Goal: Task Accomplishment & Management: Manage account settings

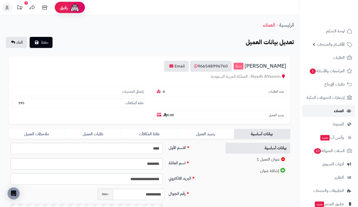
click at [320, 114] on link "العملاء" at bounding box center [329, 111] width 53 height 12
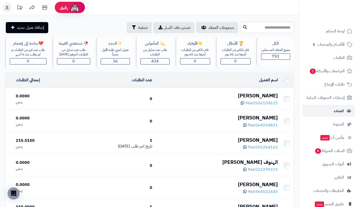
click at [257, 93] on div "ايمان الشراري" at bounding box center [217, 95] width 122 height 7
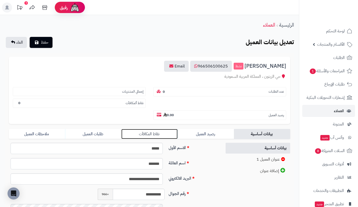
click at [165, 132] on link "نقاط المكافآت" at bounding box center [149, 134] width 56 height 10
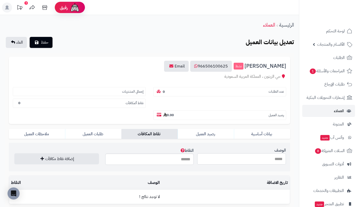
click at [212, 161] on input "الوصف" at bounding box center [241, 159] width 89 height 11
type input "**********"
click at [180, 161] on input "النقاط" at bounding box center [149, 159] width 89 height 11
click at [175, 163] on input "النقاط" at bounding box center [149, 159] width 89 height 11
type input "***"
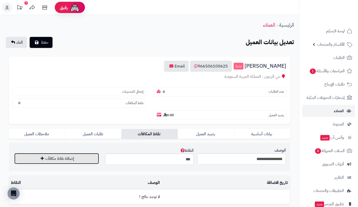
click at [92, 161] on button "إضافة نقاط مكافآت" at bounding box center [56, 158] width 85 height 11
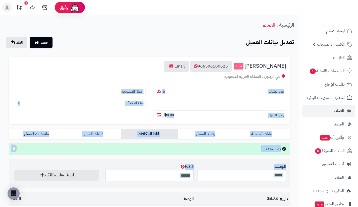
drag, startPoint x: 92, startPoint y: 161, endPoint x: 288, endPoint y: 80, distance: 212.0
click at [288, 80] on form "**********" at bounding box center [150, 122] width 282 height 131
click at [288, 80] on div "ايمان الشراري نشط 966506100625 Email حي الزيتون ، المملكة العربية السعودية عدد …" at bounding box center [150, 90] width 282 height 67
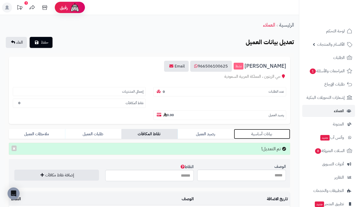
click at [273, 129] on link "بيانات أساسية" at bounding box center [262, 134] width 56 height 10
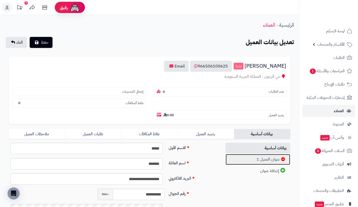
click at [258, 157] on link "عنوان العميل 1" at bounding box center [258, 159] width 65 height 11
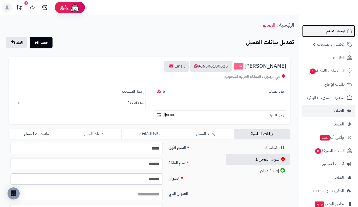
click at [328, 29] on span "لوحة التحكم" at bounding box center [336, 31] width 18 height 7
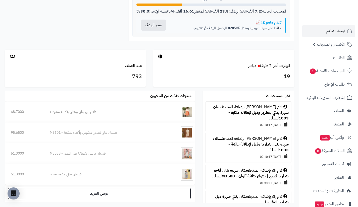
scroll to position [228, 0]
click at [273, 69] on link "الزيارات آخر ٦٠ دقيقة مباشر" at bounding box center [270, 66] width 42 height 6
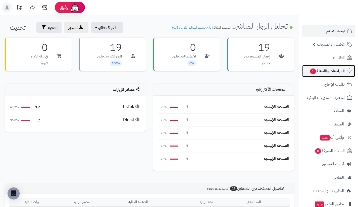
click at [314, 70] on span "1" at bounding box center [313, 72] width 6 height 6
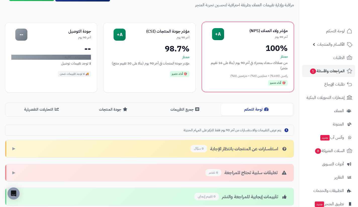
scroll to position [24, 0]
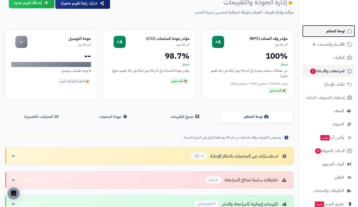
click at [316, 27] on link "لوحة التحكم" at bounding box center [329, 31] width 53 height 12
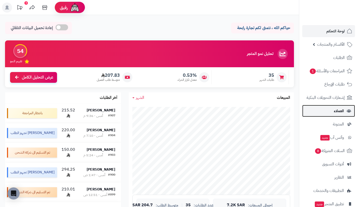
click at [316, 111] on link "العملاء" at bounding box center [329, 111] width 53 height 12
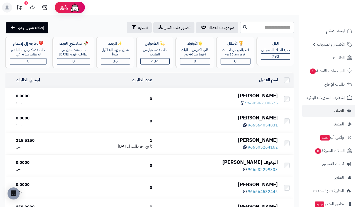
click at [254, 25] on input "text" at bounding box center [267, 27] width 54 height 11
type input "****"
click at [241, 26] on button at bounding box center [245, 27] width 8 height 10
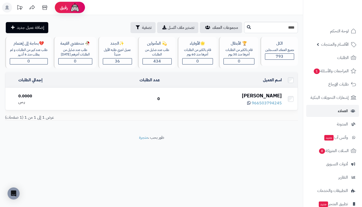
click at [263, 93] on div "[PERSON_NAME]" at bounding box center [223, 95] width 118 height 7
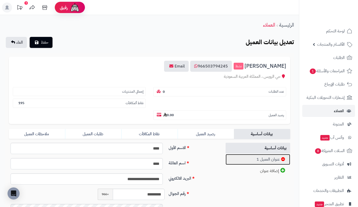
click at [249, 158] on link "عنوان العميل 1" at bounding box center [258, 159] width 65 height 11
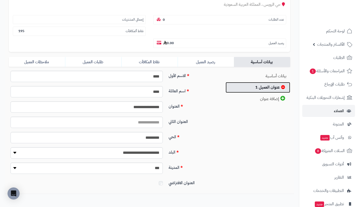
scroll to position [77, 0]
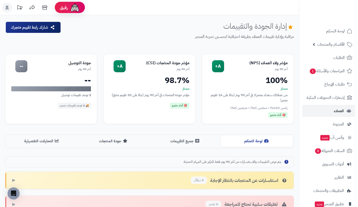
scroll to position [24, 0]
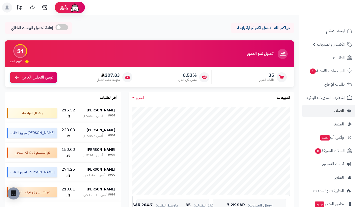
scroll to position [217, 0]
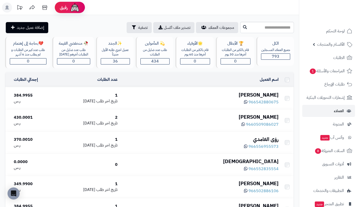
scroll to position [370, 0]
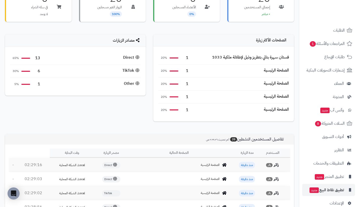
scroll to position [36, 0]
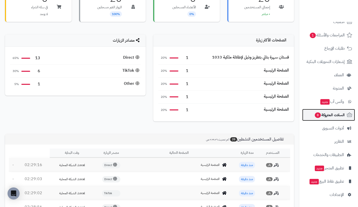
click at [323, 116] on span "السلات المتروكة 8" at bounding box center [330, 115] width 30 height 7
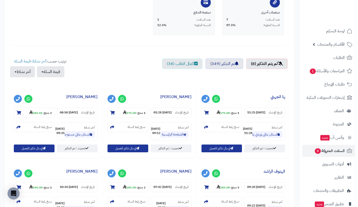
scroll to position [130, 0]
click at [224, 113] on strong "175.00" at bounding box center [223, 113] width 13 height 5
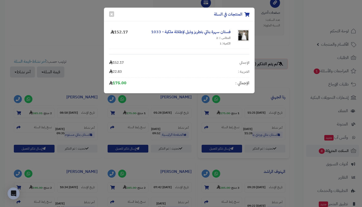
click at [277, 94] on div "المنتجات في السلة × فستان سهرة بناتي بتطريز وذيل لإطلالة ملكية - 1033 المقاس ::…" at bounding box center [181, 103] width 362 height 207
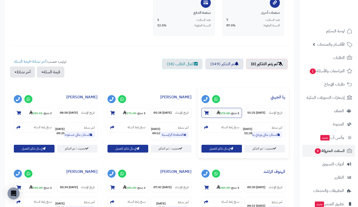
click at [223, 111] on strong "175.00" at bounding box center [223, 113] width 13 height 5
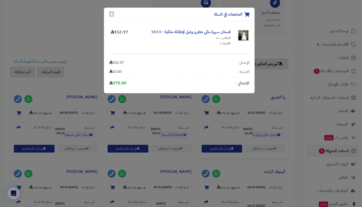
click at [275, 93] on div "المنتجات في السلة × فستان سهرة بناتي بتطريز وذيل لإطلالة ملكية - 1033 المقاس ::…" at bounding box center [181, 103] width 362 height 207
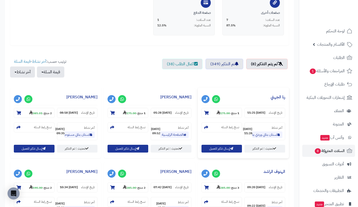
scroll to position [124, 0]
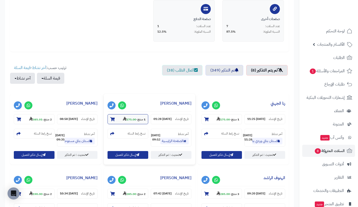
click at [128, 117] on strong "175.00" at bounding box center [129, 119] width 13 height 5
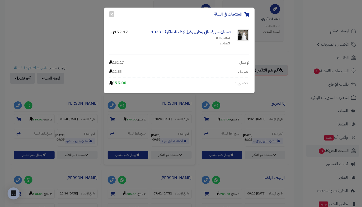
click at [266, 98] on div "المنتجات في السلة × فستان سهرة بناتي بتطريز وذيل لإطلالة ملكية - 1033 المقاس ::…" at bounding box center [181, 103] width 362 height 207
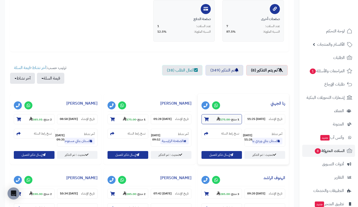
click at [224, 119] on strong "175.00" at bounding box center [223, 119] width 13 height 5
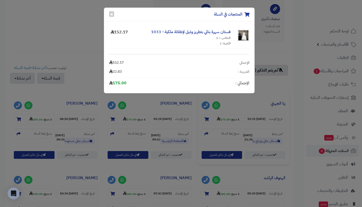
click at [130, 121] on div "المنتجات في السلة × فستان سهرة بناتي بتطريز وذيل لإطلالة ملكية - 1033 المقاس ::…" at bounding box center [181, 103] width 362 height 207
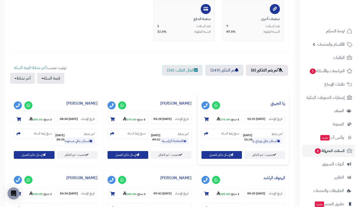
click at [130, 121] on strong "175.00" at bounding box center [129, 119] width 13 height 5
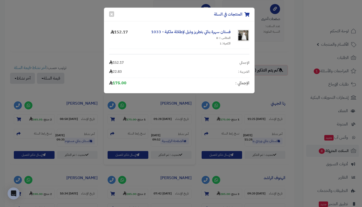
click at [37, 121] on div "المنتجات في السلة × فستان سهرة بناتي بتطريز وذيل لإطلالة ملكية - 1033 المقاس ::…" at bounding box center [181, 103] width 362 height 207
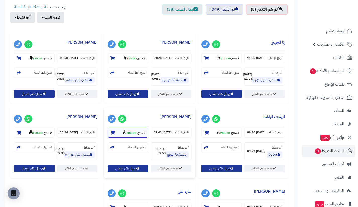
scroll to position [185, 0]
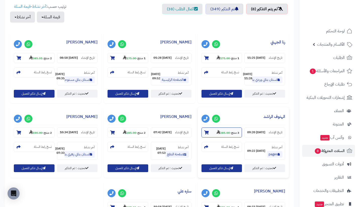
click at [221, 135] on strong "285.00" at bounding box center [223, 133] width 13 height 5
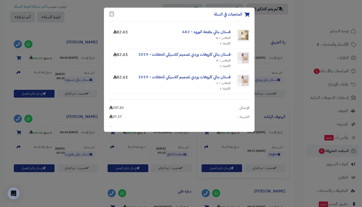
click at [152, 146] on div "المنتجات في السلة × فستان بناتي بطبعة الورود - 682 المقاس :: 8 الكمية: 1 82.61 …" at bounding box center [181, 103] width 362 height 207
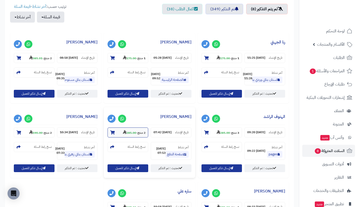
click at [129, 135] on strong "285.00" at bounding box center [129, 133] width 13 height 5
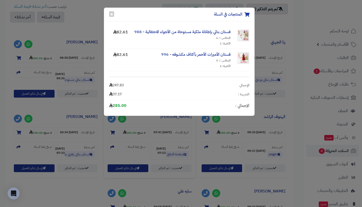
click at [33, 140] on div "المنتجات في السلة × فستان بناتي بإطلالة ملكية مستوحاة من الأجواء الاحتفالية - 9…" at bounding box center [181, 103] width 362 height 207
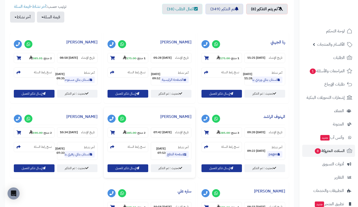
click at [33, 135] on strong "190.00" at bounding box center [35, 133] width 13 height 5
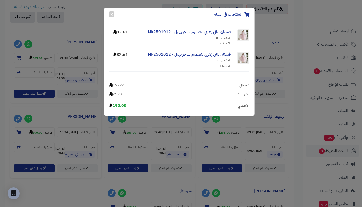
click at [55, 146] on div "المنتجات في السلة × فستان بناتي زهري بتصميم ساحر يهبل - Mk2501012 المقاس :: 8 ا…" at bounding box center [181, 103] width 362 height 207
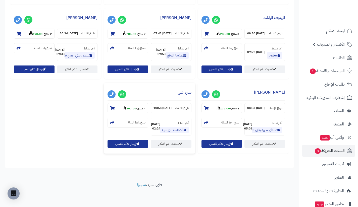
scroll to position [289, 0]
click at [130, 111] on strong "307.99" at bounding box center [129, 108] width 13 height 5
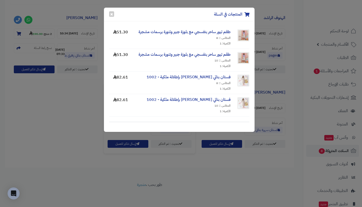
click at [205, 180] on div "المنتجات في السلة × طقم تيور ساحر بنفسجي مع بلوزة جبير وتنورة برسمات مشجرة المق…" at bounding box center [181, 103] width 362 height 207
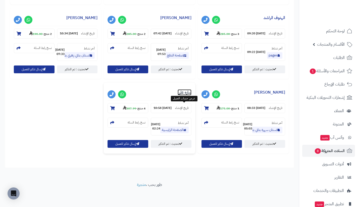
click at [183, 96] on link "ساره علي" at bounding box center [185, 93] width 14 height 6
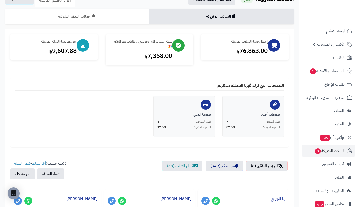
scroll to position [0, 0]
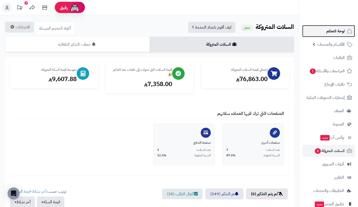
click at [323, 30] on link "لوحة التحكم" at bounding box center [329, 31] width 53 height 12
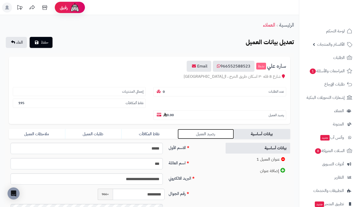
click at [194, 135] on link "رصيد العميل" at bounding box center [206, 134] width 56 height 10
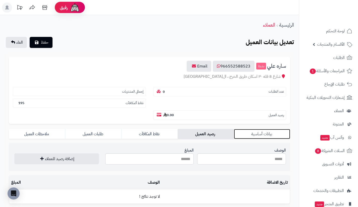
click at [242, 134] on link "بيانات أساسية" at bounding box center [262, 134] width 56 height 10
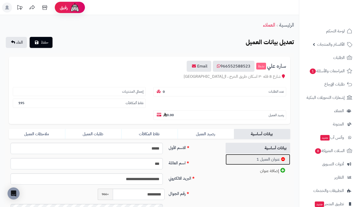
click at [248, 156] on link "عنوان العميل 1" at bounding box center [258, 159] width 65 height 11
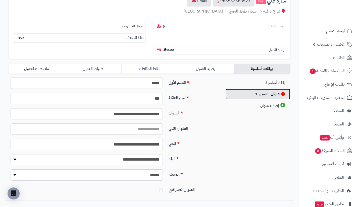
scroll to position [64, 0]
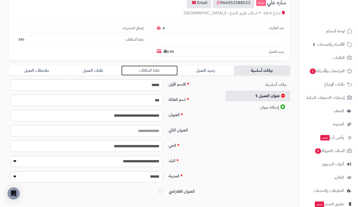
click at [164, 70] on link "نقاط المكافآت" at bounding box center [149, 71] width 56 height 10
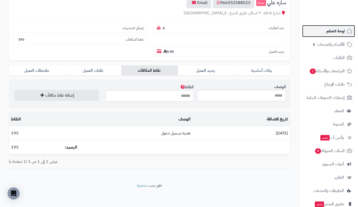
click at [321, 33] on link "لوحة التحكم" at bounding box center [329, 31] width 53 height 12
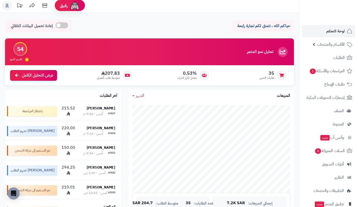
scroll to position [2, 0]
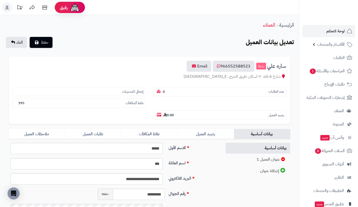
scroll to position [65, 0]
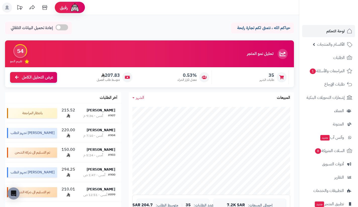
click at [60, 28] on span at bounding box center [62, 27] width 13 height 6
click at [47, 8] on icon at bounding box center [45, 8] width 10 height 10
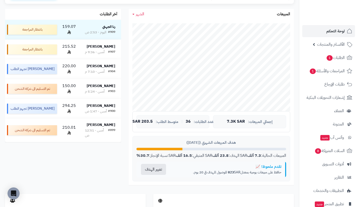
scroll to position [83, 0]
click at [297, 19] on div "الشهر اليوم الأسبوع الشهر السنة المبيعات جاري التحميل... إجمالي المبيعات: 7.3K …" at bounding box center [211, 102] width 173 height 186
click at [322, 58] on link "الطلبات 1" at bounding box center [329, 58] width 53 height 12
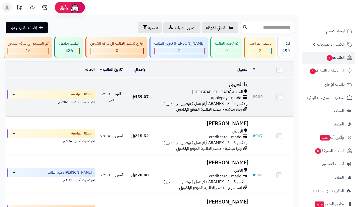
click at [219, 101] on span "applepay - mada" at bounding box center [226, 98] width 30 height 6
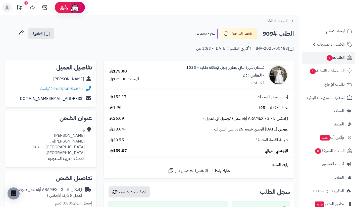
click at [20, 9] on icon at bounding box center [20, 8] width 10 height 10
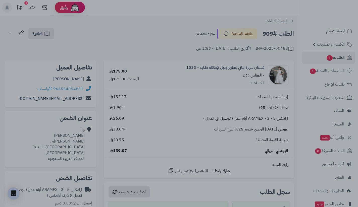
click at [221, 3] on div at bounding box center [179, 103] width 358 height 207
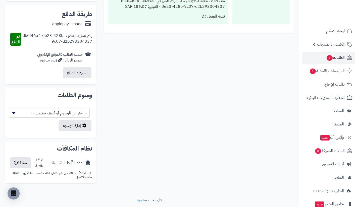
scroll to position [238, 0]
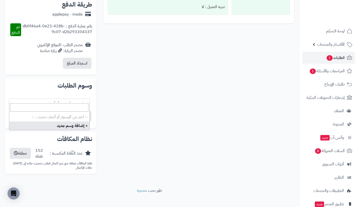
click at [70, 99] on span "-- اختر من الوسوم أو أضف جديد... --" at bounding box center [49, 104] width 80 height 10
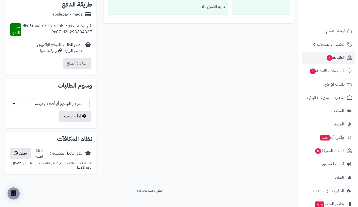
click at [112, 102] on div "**********" at bounding box center [149, 0] width 297 height 356
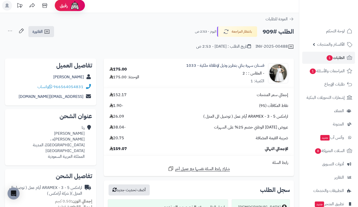
scroll to position [0, 0]
